Goal: Task Accomplishment & Management: Manage account settings

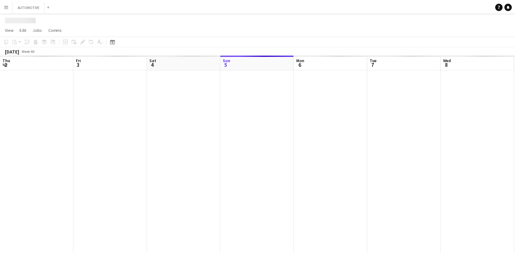
scroll to position [0, 148]
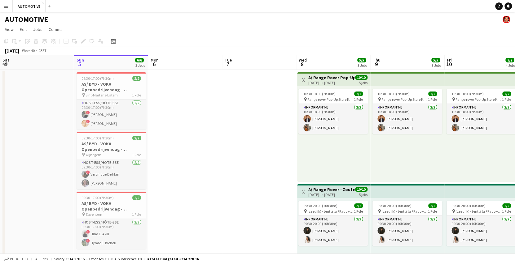
click at [10, 3] on button "Menu" at bounding box center [6, 6] width 12 height 12
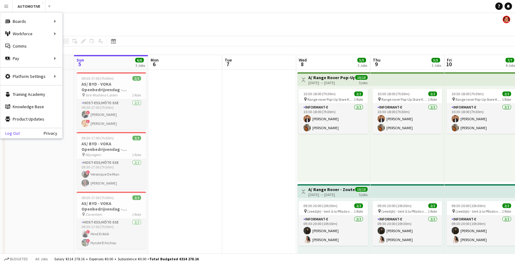
click at [14, 131] on link "Log Out" at bounding box center [10, 133] width 20 height 5
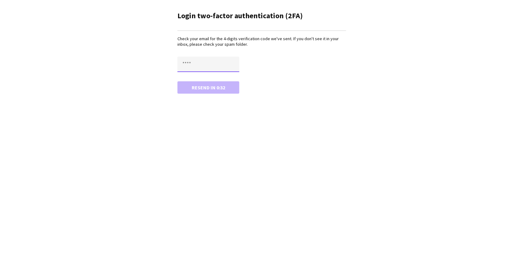
click at [208, 64] on input "text" at bounding box center [208, 64] width 62 height 15
paste input "****"
type input "****"
click at [177, 81] on button "Confirm" at bounding box center [208, 87] width 62 height 12
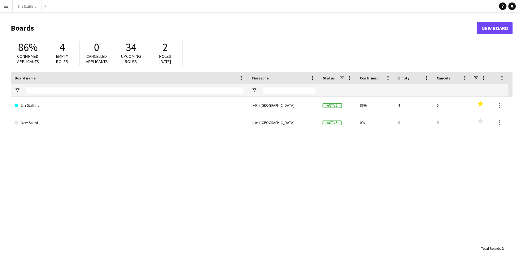
click at [7, 2] on button "Menu" at bounding box center [6, 6] width 12 height 12
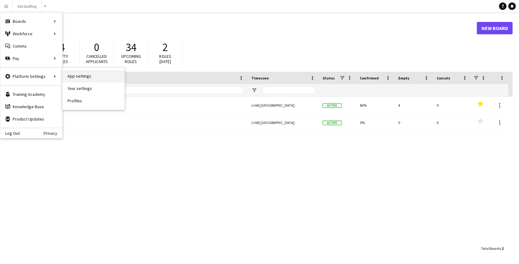
click at [72, 75] on link "App settings" at bounding box center [94, 76] width 62 height 12
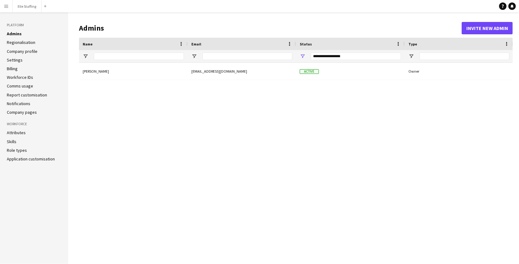
click at [25, 102] on link "Notifications" at bounding box center [19, 104] width 24 height 6
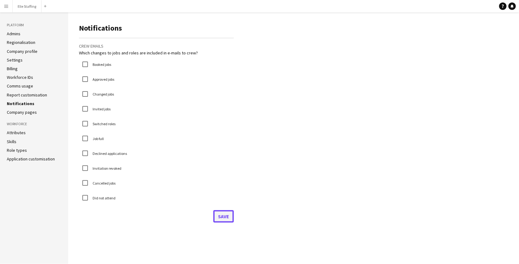
click at [226, 220] on button "Save" at bounding box center [223, 217] width 20 height 12
